Goal: Task Accomplishment & Management: Use online tool/utility

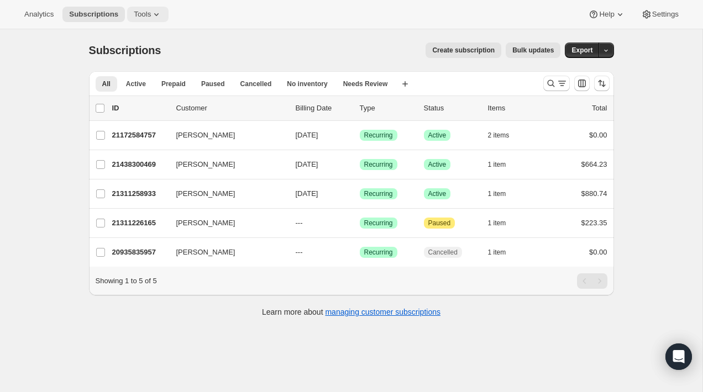
click at [159, 13] on icon at bounding box center [156, 14] width 11 height 11
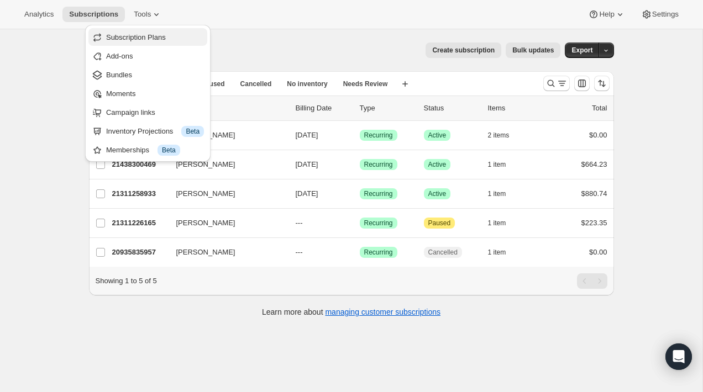
click at [139, 40] on span "Subscription Plans" at bounding box center [136, 37] width 60 height 8
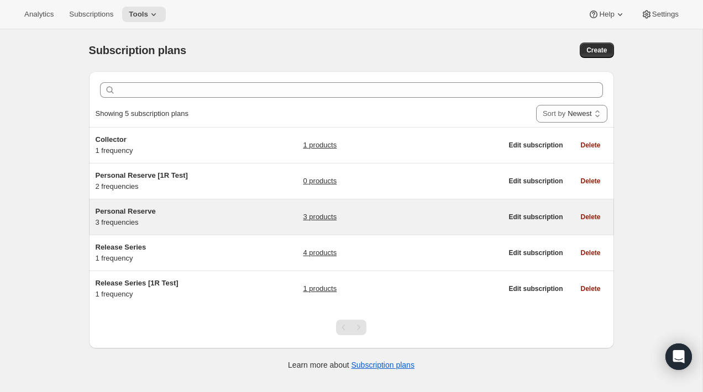
click at [135, 210] on span "Personal Reserve" at bounding box center [126, 211] width 60 height 8
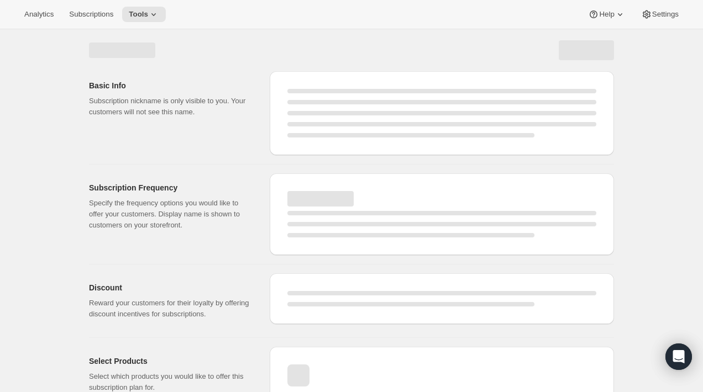
select select "WEEK"
select select "MONTH"
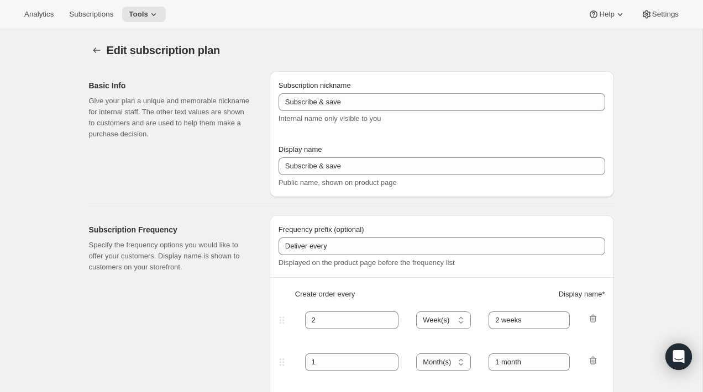
type input "Personal Reserve"
type input "1"
select select "MONTH"
type input "1 month"
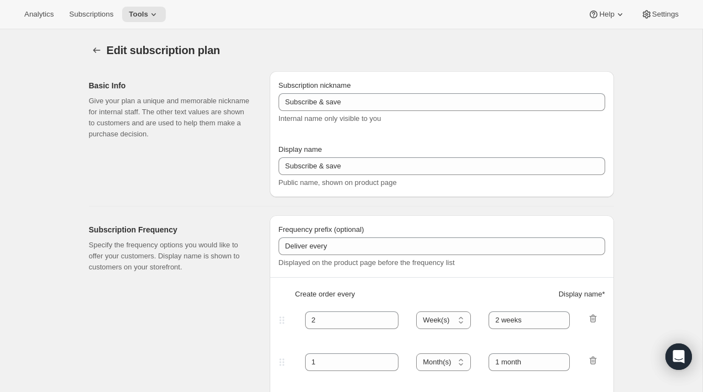
type input "2"
type input "2 Months"
type input "Choose which wines you’d like, how many bottles you’d like of each, and how oft…"
select select "MONTH"
click at [652, 18] on span "Settings" at bounding box center [665, 14] width 27 height 9
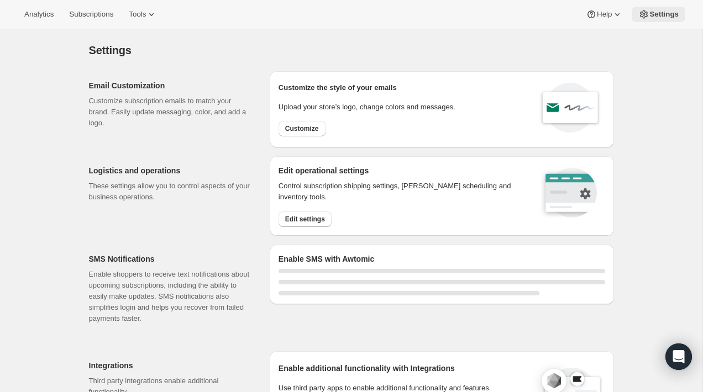
select select "22:00"
select select "09:00"
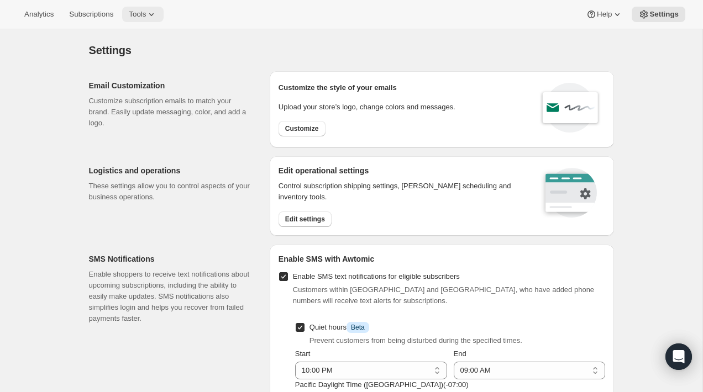
click at [146, 16] on span "Tools" at bounding box center [137, 14] width 17 height 9
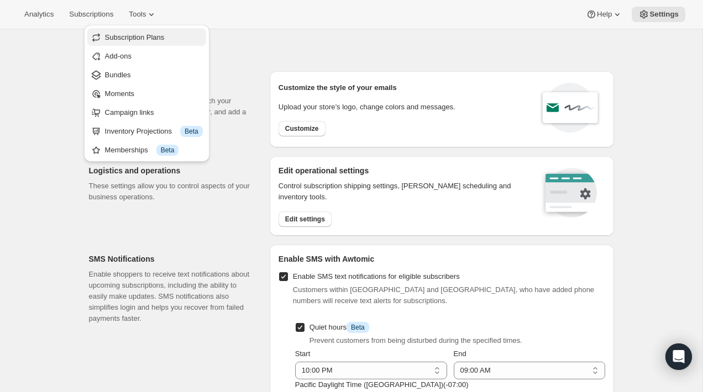
click at [151, 38] on span "Subscription Plans" at bounding box center [135, 37] width 60 height 8
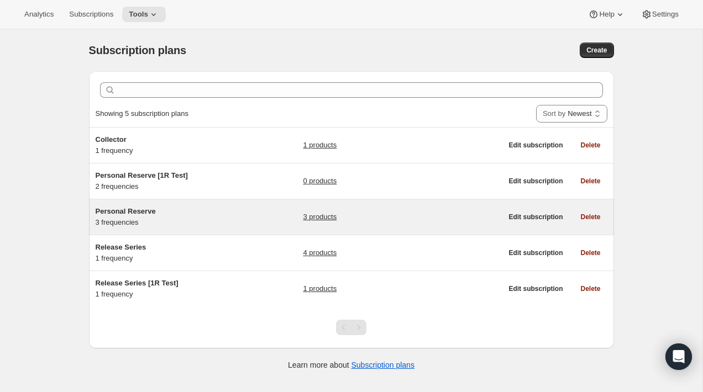
click at [143, 211] on span "Personal Reserve" at bounding box center [126, 211] width 60 height 8
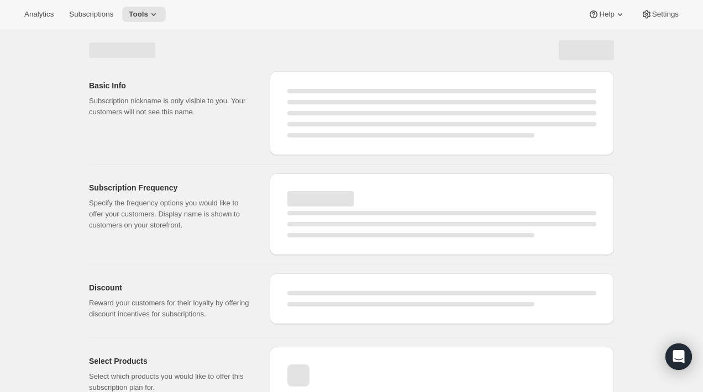
select select "WEEK"
select select "MONTH"
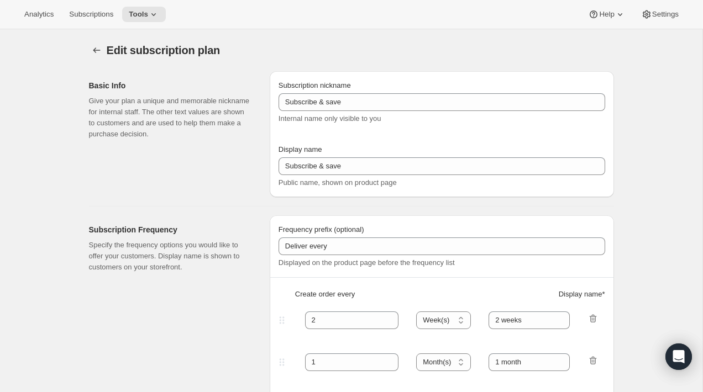
type input "Personal Reserve"
type input "1"
select select "MONTH"
type input "1 month"
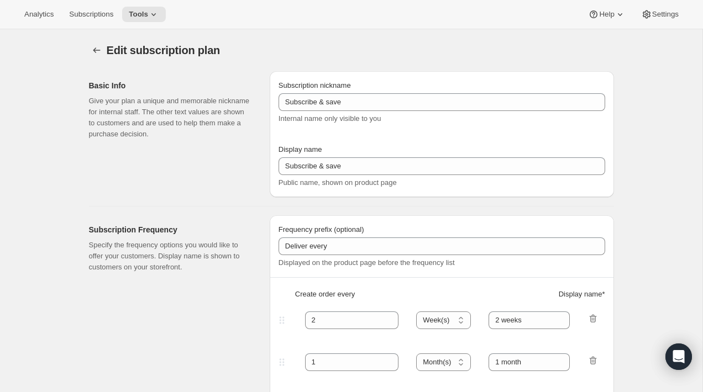
type input "2"
type input "2 Months"
type input "Choose which wines you’d like, how many bottles you’d like of each, and how oft…"
select select "MONTH"
click at [101, 12] on span "Subscriptions" at bounding box center [91, 14] width 44 height 9
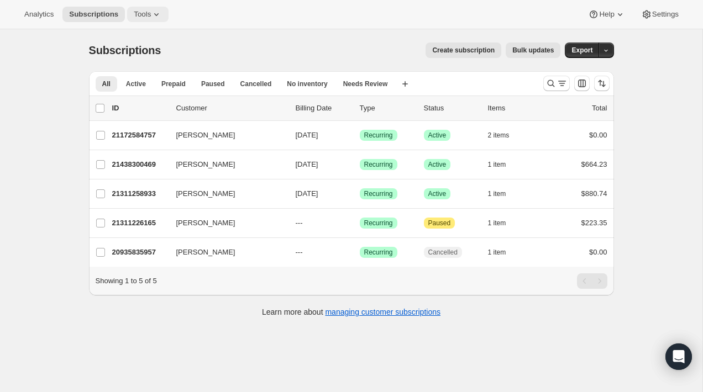
click at [145, 17] on span "Tools" at bounding box center [142, 14] width 17 height 9
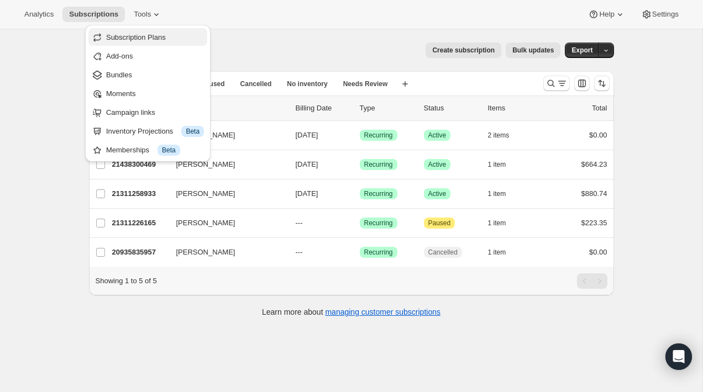
click at [137, 40] on span "Subscription Plans" at bounding box center [136, 37] width 60 height 8
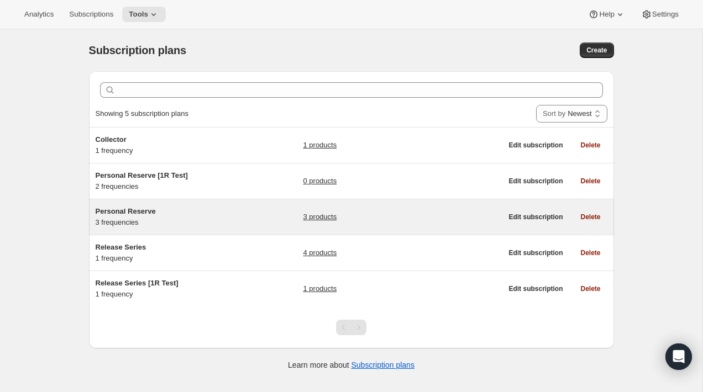
click at [140, 211] on span "Personal Reserve" at bounding box center [126, 211] width 60 height 8
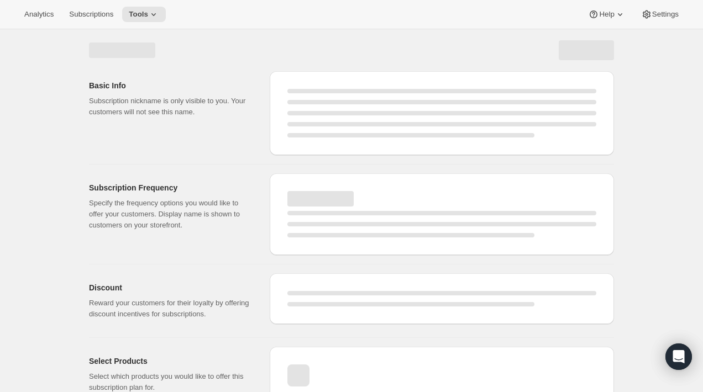
select select "WEEK"
select select "MONTH"
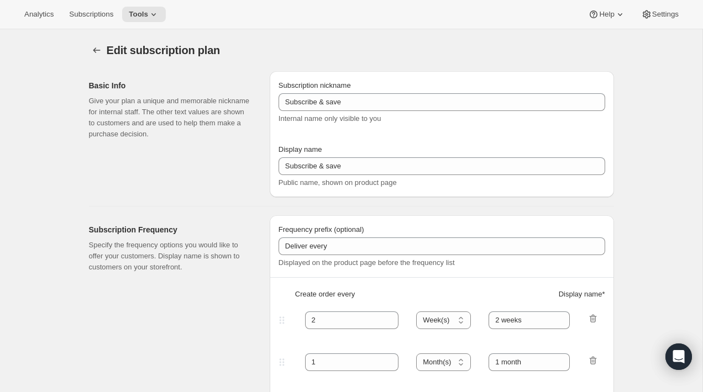
type input "Personal Reserve"
type input "1"
select select "MONTH"
type input "1 month"
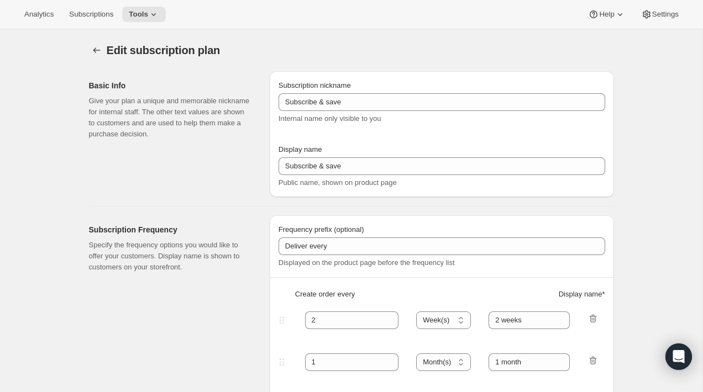
type input "2"
type input "2 Months"
type input "Choose which wines you’d like, how many bottles you’d like of each, and how oft…"
select select "MONTH"
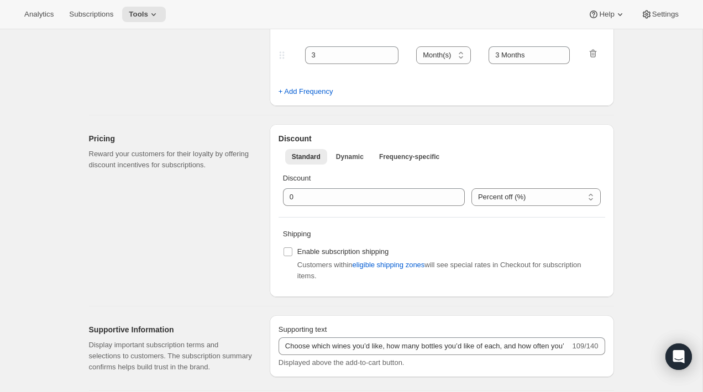
scroll to position [386, 0]
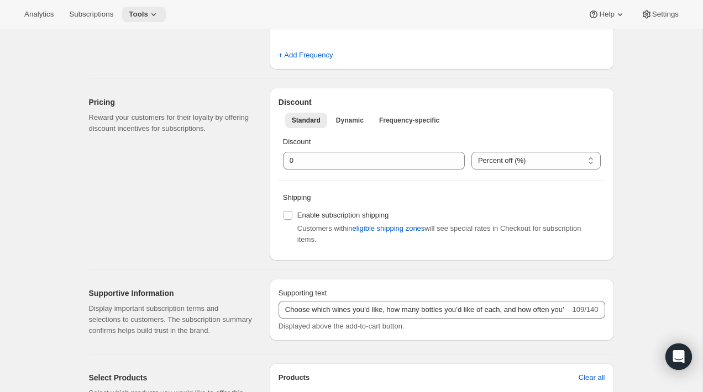
click at [156, 11] on icon at bounding box center [153, 14] width 11 height 11
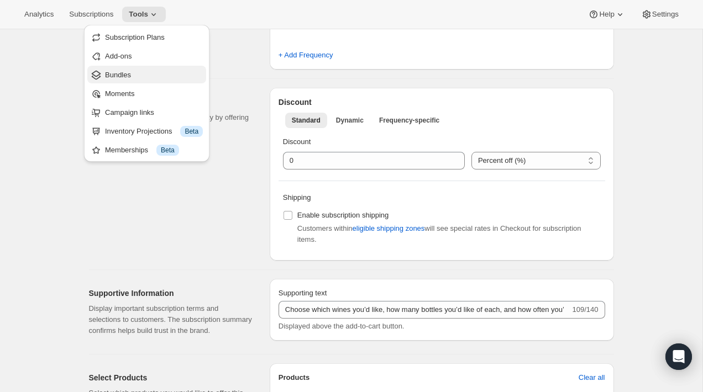
click at [136, 77] on span "Bundles" at bounding box center [154, 75] width 98 height 11
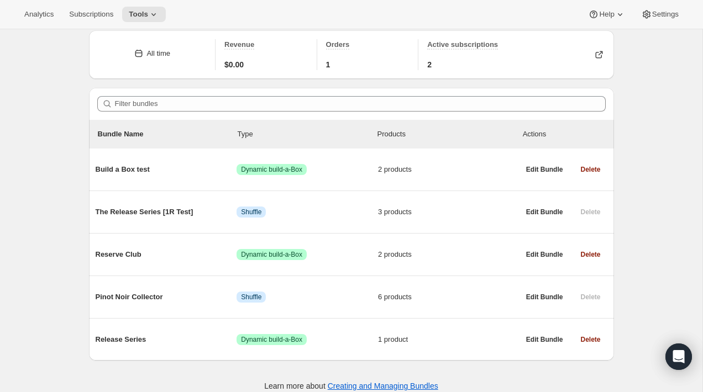
scroll to position [53, 0]
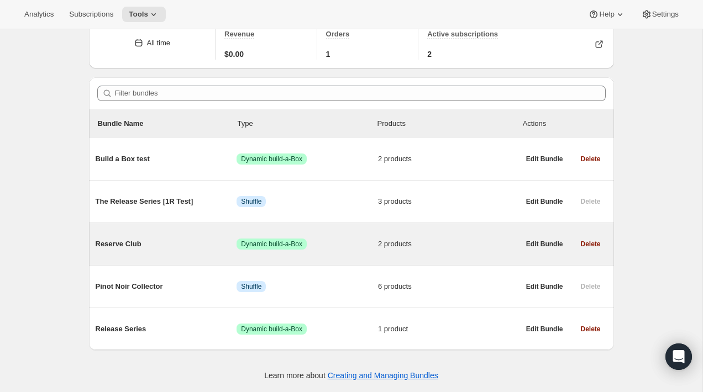
click at [137, 242] on span "Reserve Club" at bounding box center [167, 244] width 142 height 11
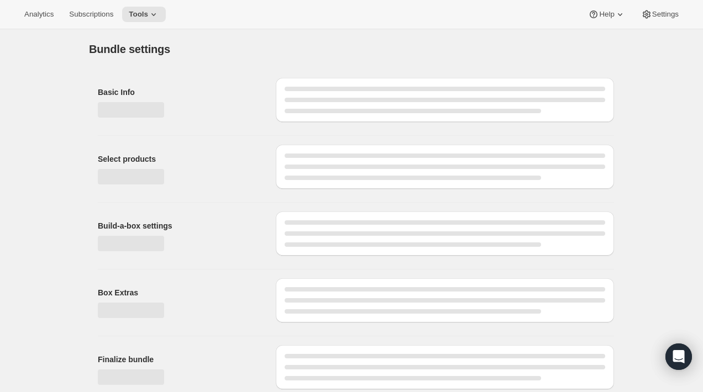
type input "Reserve Club"
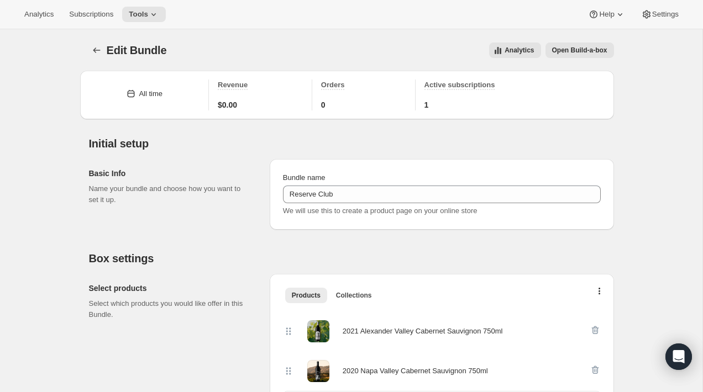
click at [567, 53] on span "Open Build-a-box" at bounding box center [579, 50] width 55 height 9
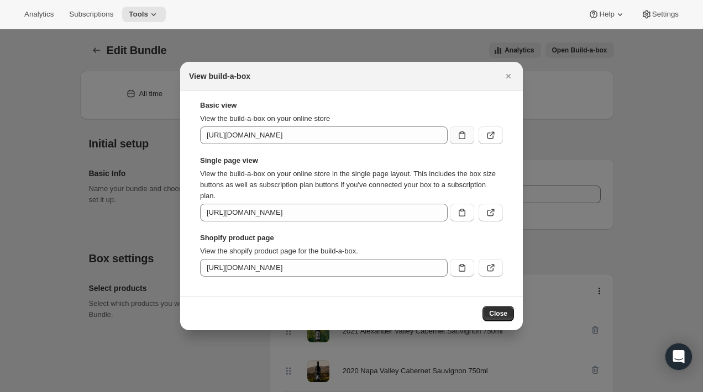
click at [463, 138] on icon ":rbs:" at bounding box center [462, 135] width 11 height 11
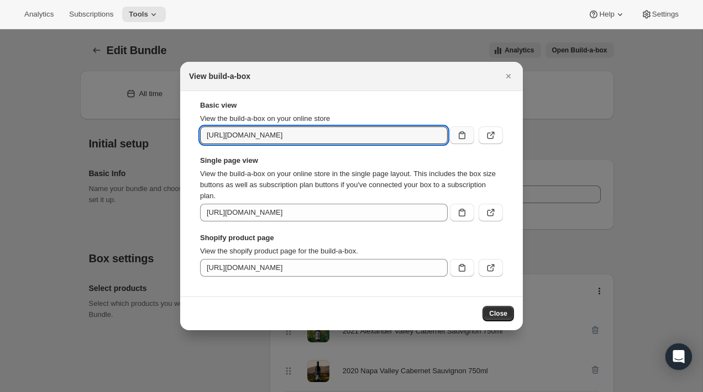
click at [460, 138] on icon ":rbs:" at bounding box center [462, 135] width 11 height 11
click at [509, 195] on div "Basic view View the build-a-box on your online store [URL][DOMAIN_NAME] Single …" at bounding box center [351, 194] width 325 height 188
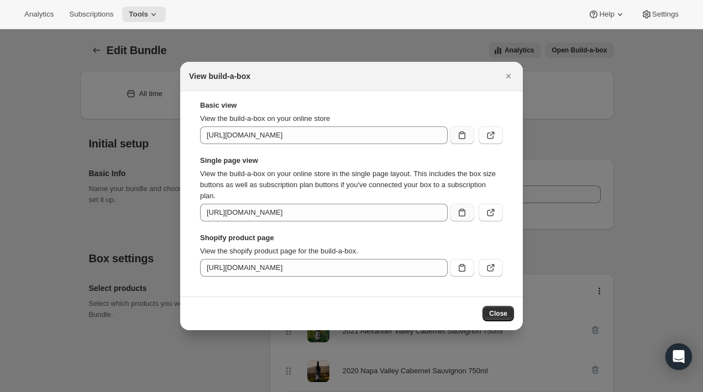
click at [461, 214] on icon ":rbs:" at bounding box center [462, 212] width 11 height 11
click at [462, 266] on icon ":rbs:" at bounding box center [462, 268] width 11 height 11
click at [496, 313] on span "Close" at bounding box center [498, 314] width 18 height 9
